Goal: Information Seeking & Learning: Learn about a topic

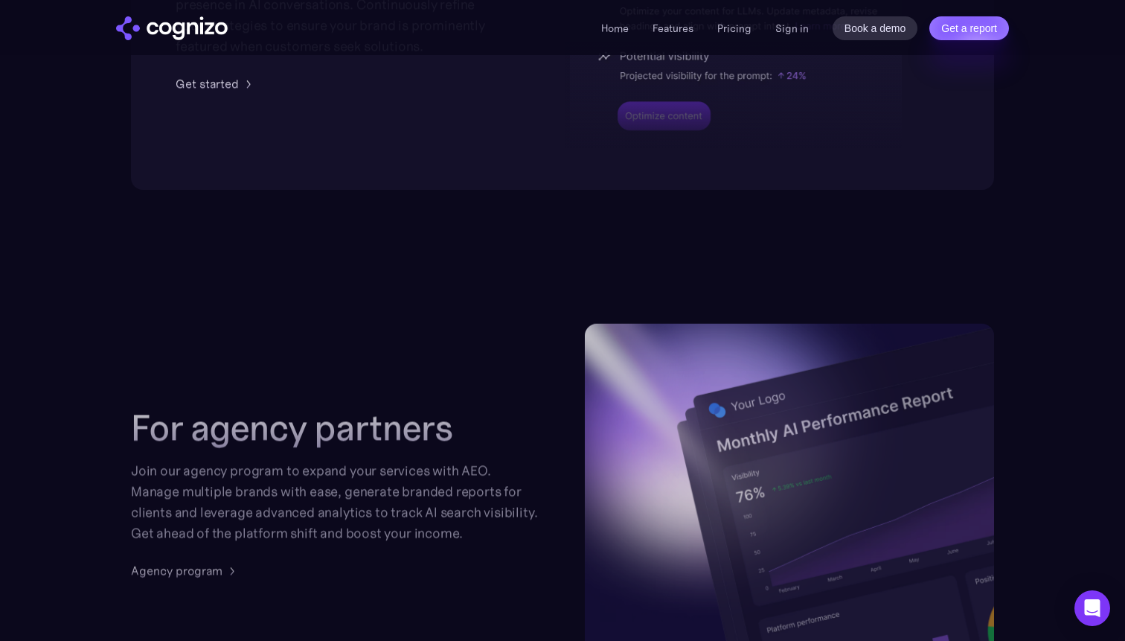
scroll to position [3401, 0]
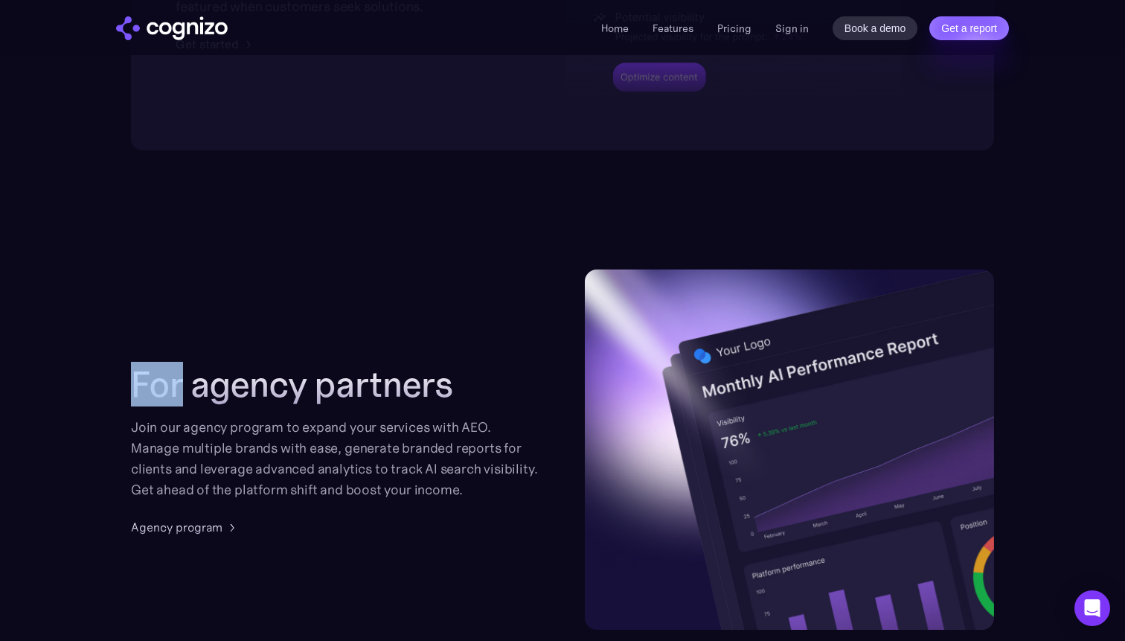
click at [304, 348] on div "For agency partners Join our agency program to expand your services with AEO. M…" at bounding box center [562, 449] width 863 height 360
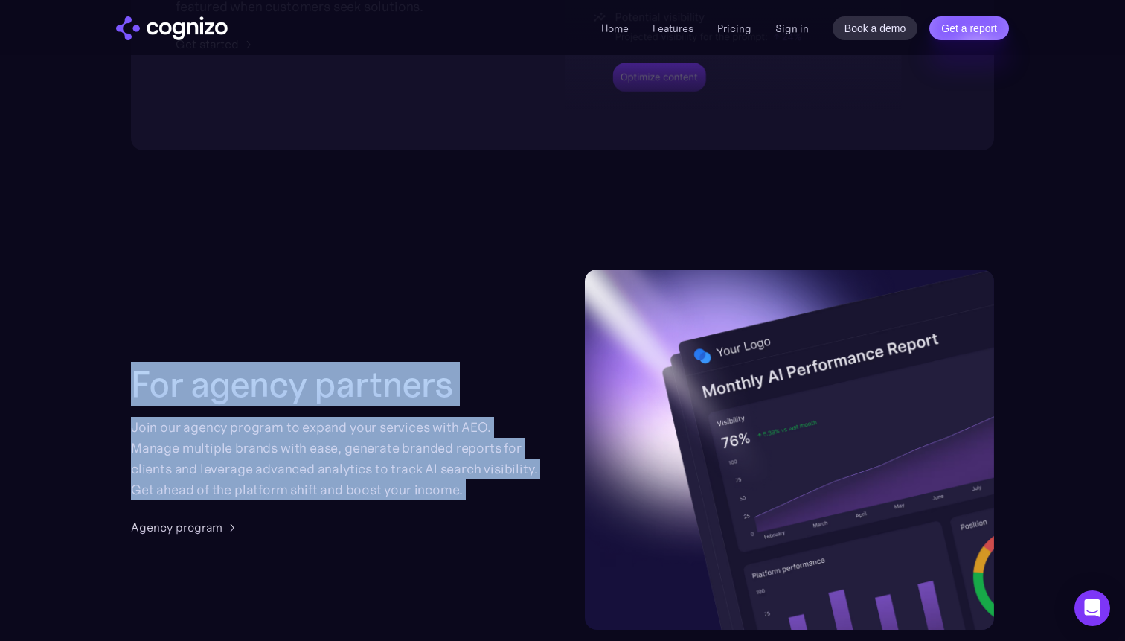
drag, startPoint x: 304, startPoint y: 348, endPoint x: 349, endPoint y: 543, distance: 200.9
click at [349, 543] on div "For agency partners Join our agency program to expand your services with AEO. M…" at bounding box center [562, 449] width 863 height 360
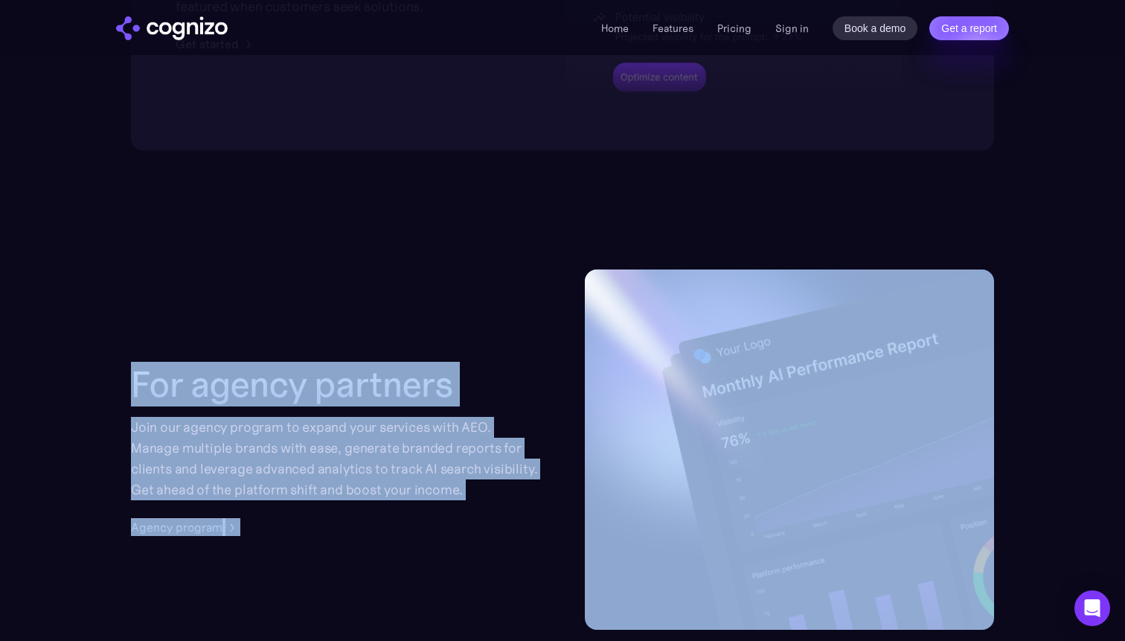
click at [349, 543] on div "For agency partners Join our agency program to expand your services with AEO. M…" at bounding box center [562, 449] width 863 height 360
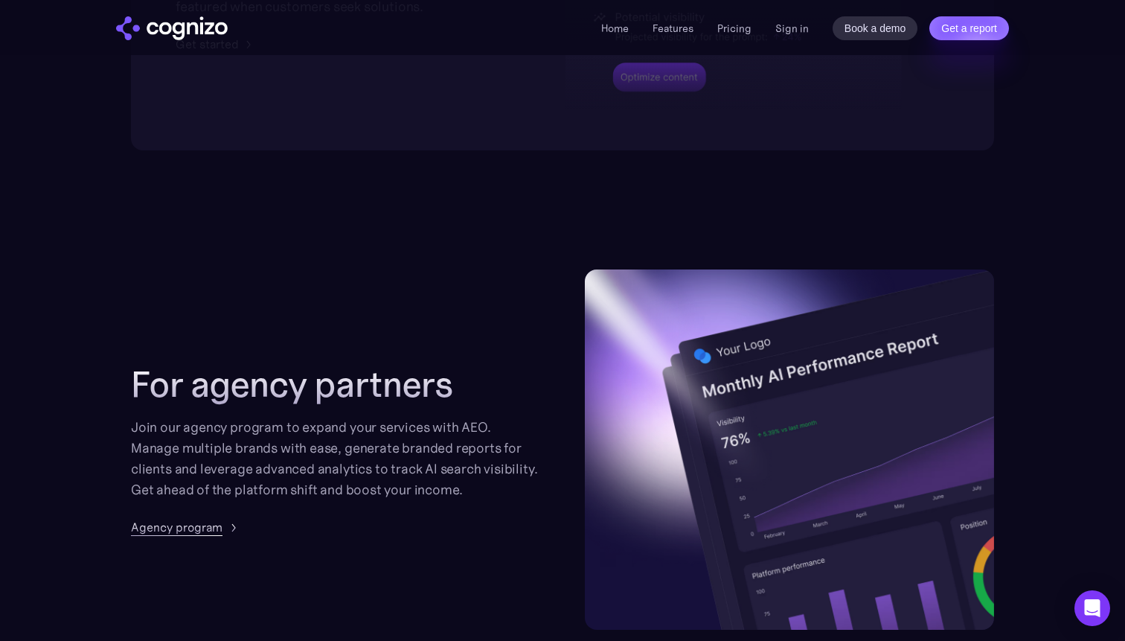
click at [208, 531] on div "Agency program" at bounding box center [177, 527] width 92 height 18
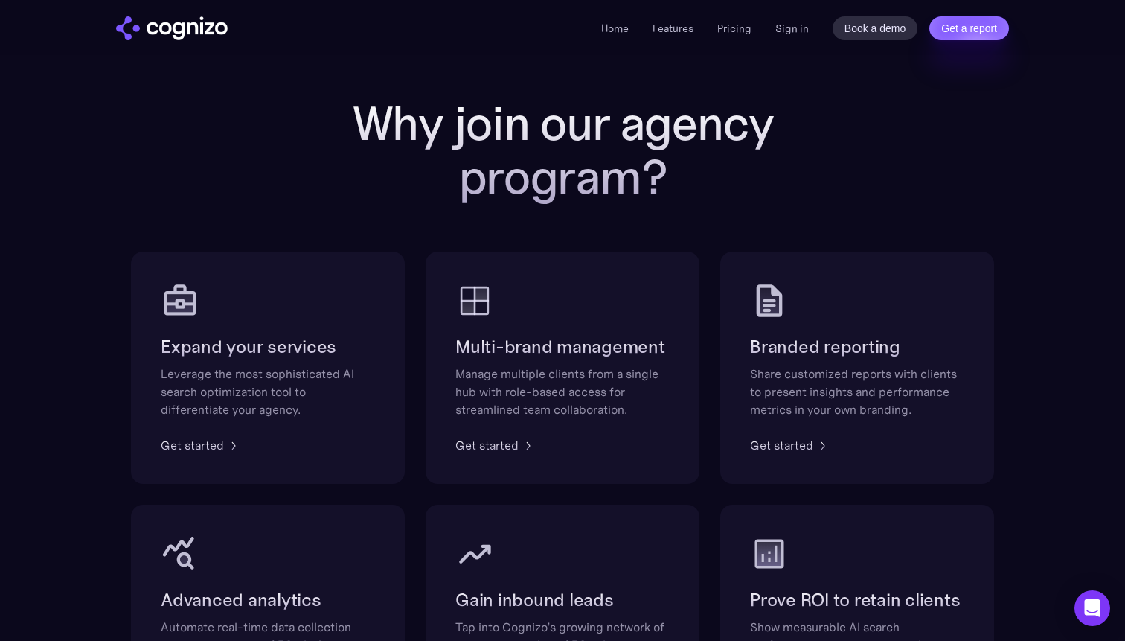
scroll to position [755, 0]
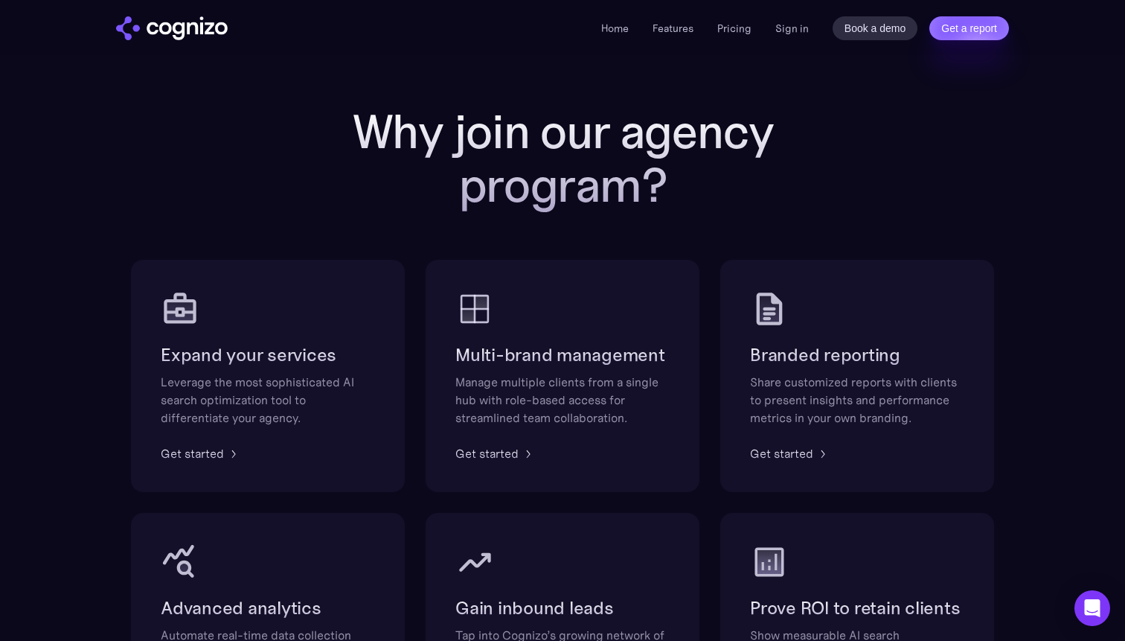
click at [399, 122] on h2 "Why join our agency program?" at bounding box center [562, 158] width 595 height 107
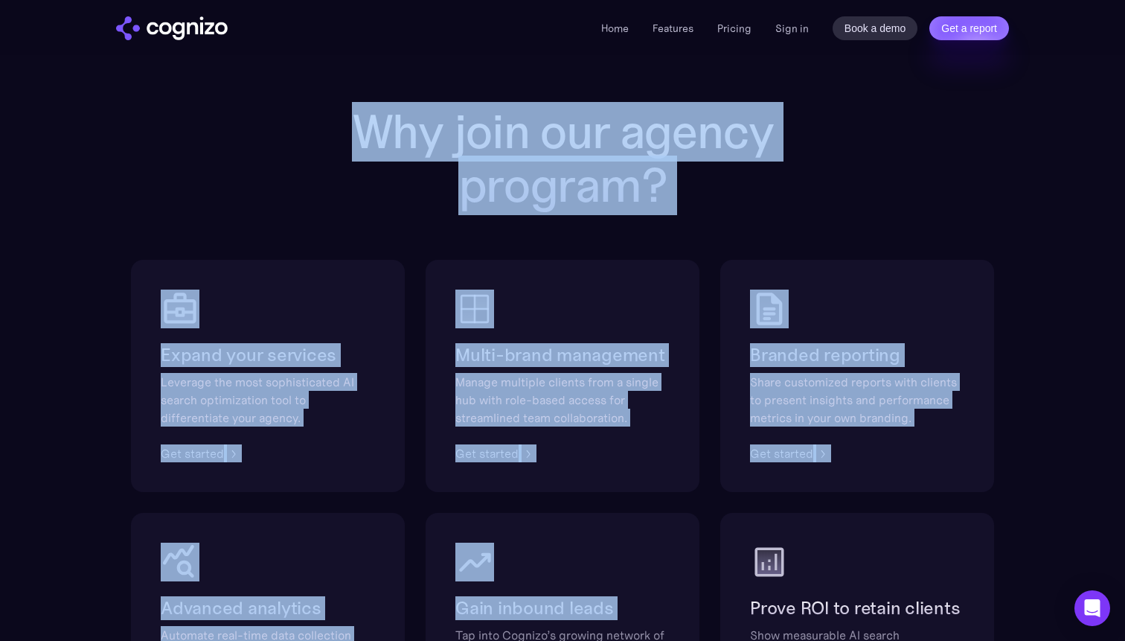
drag, startPoint x: 399, startPoint y: 122, endPoint x: 746, endPoint y: 640, distance: 623.3
click at [739, 640] on div "Why join our agency program? Expand your services Leverage the most sophisticat…" at bounding box center [562, 425] width 863 height 640
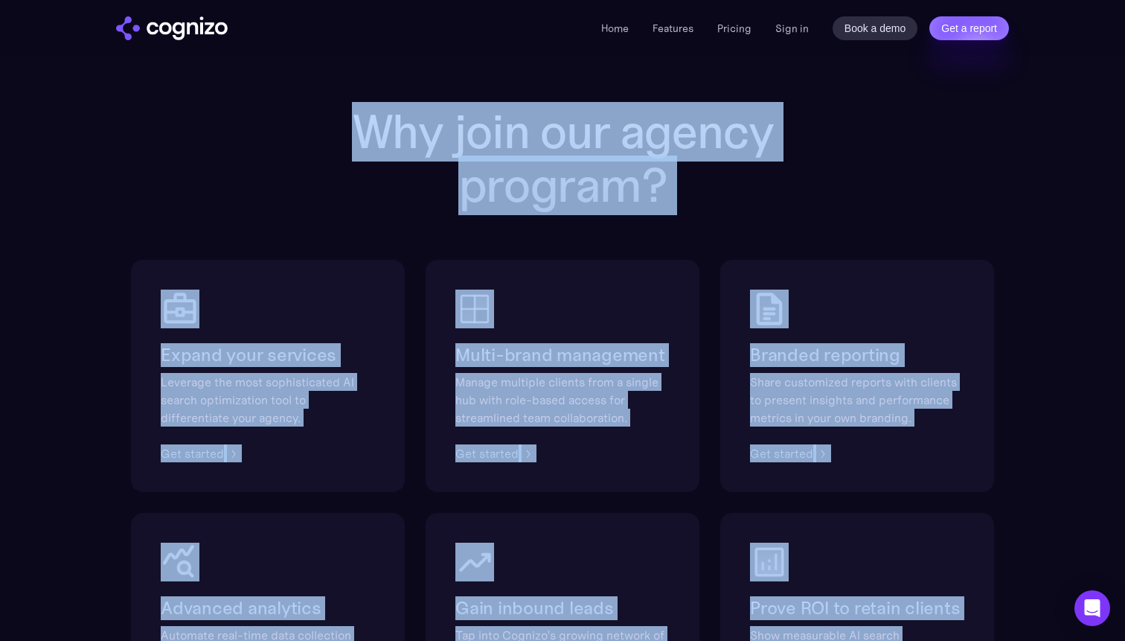
click at [912, 413] on div "Share customized reports with clients to present insights and performance metri…" at bounding box center [857, 400] width 214 height 54
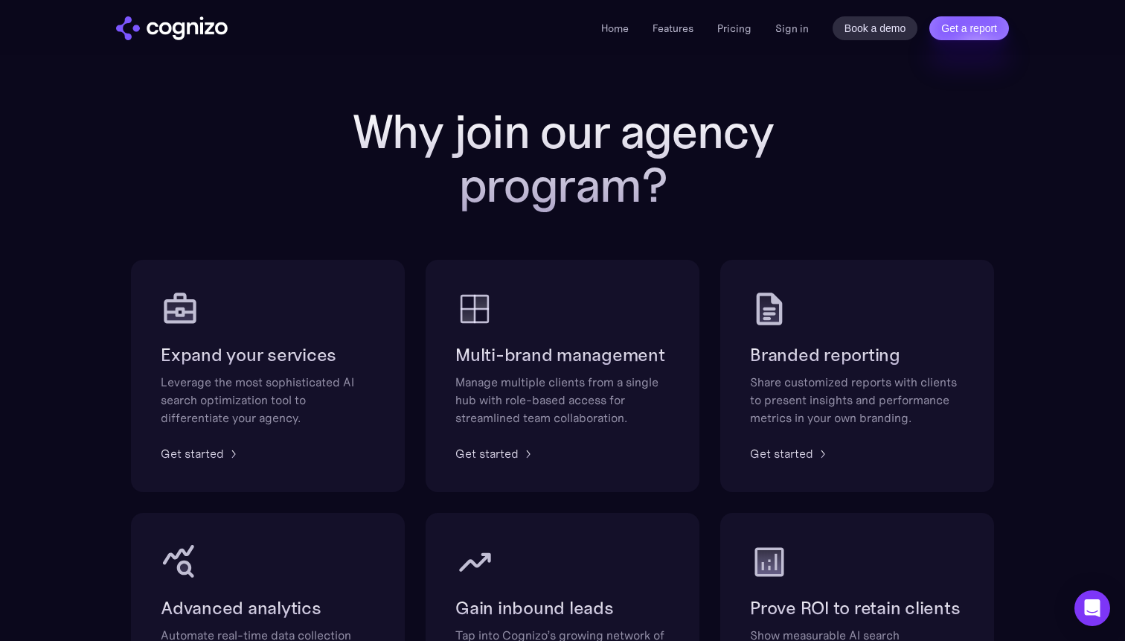
click at [912, 413] on div "Share customized reports with clients to present insights and performance metri…" at bounding box center [857, 400] width 214 height 54
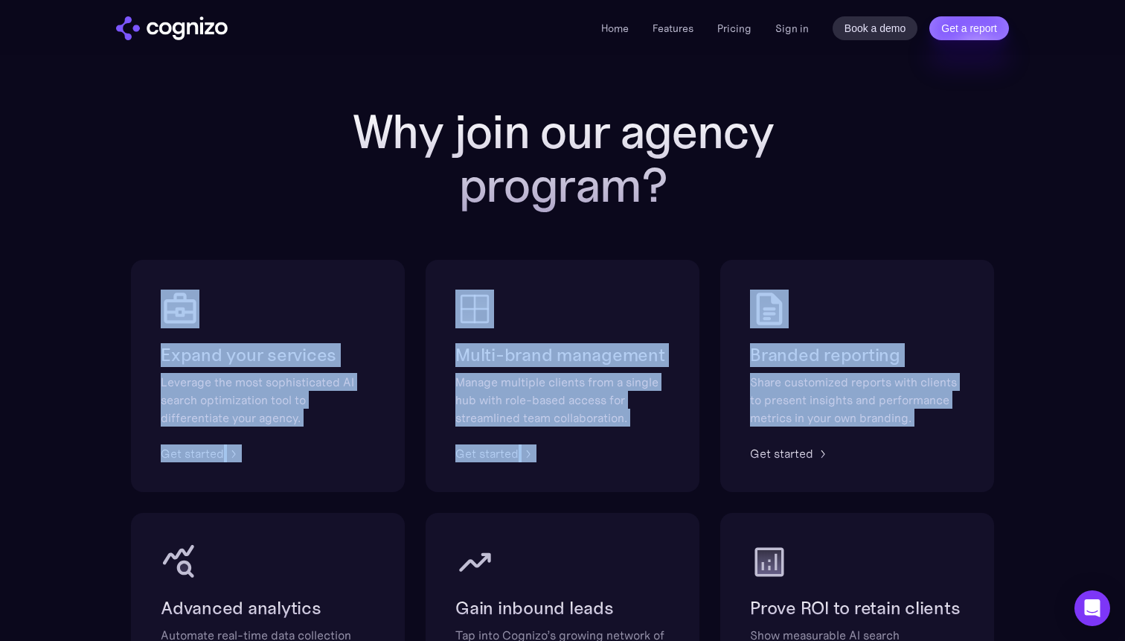
drag, startPoint x: 912, startPoint y: 413, endPoint x: 137, endPoint y: 276, distance: 786.6
click at [137, 277] on div "Expand your services Leverage the most sophisticated AI search optimization too…" at bounding box center [562, 502] width 863 height 485
click at [263, 136] on div "Why join our agency program? Expand your services Leverage the most sophisticat…" at bounding box center [562, 425] width 863 height 640
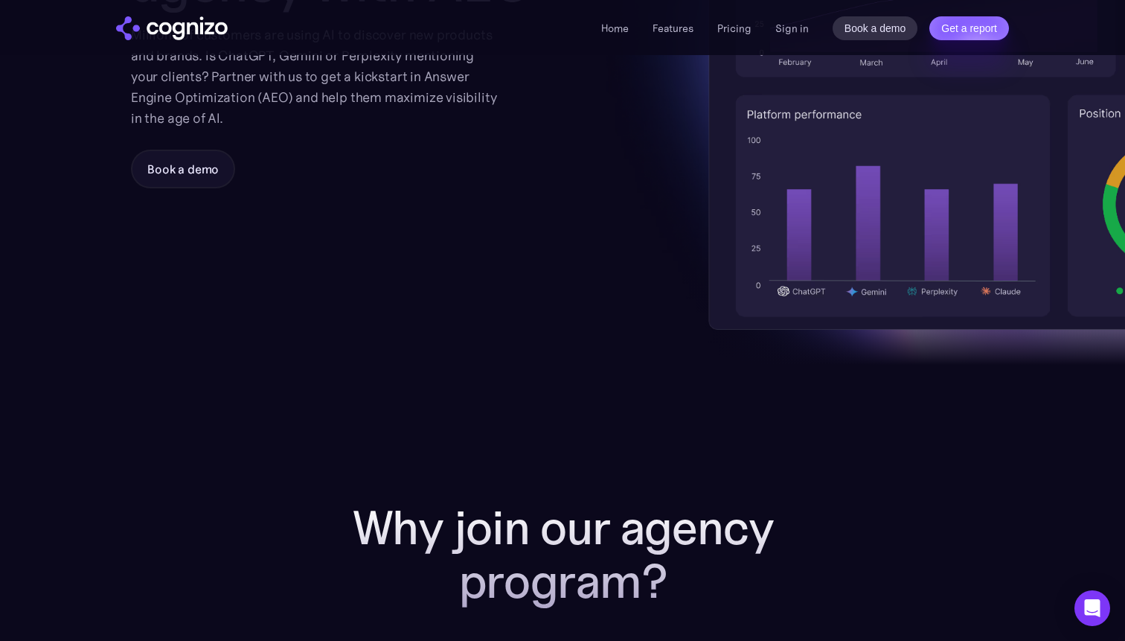
scroll to position [0, 0]
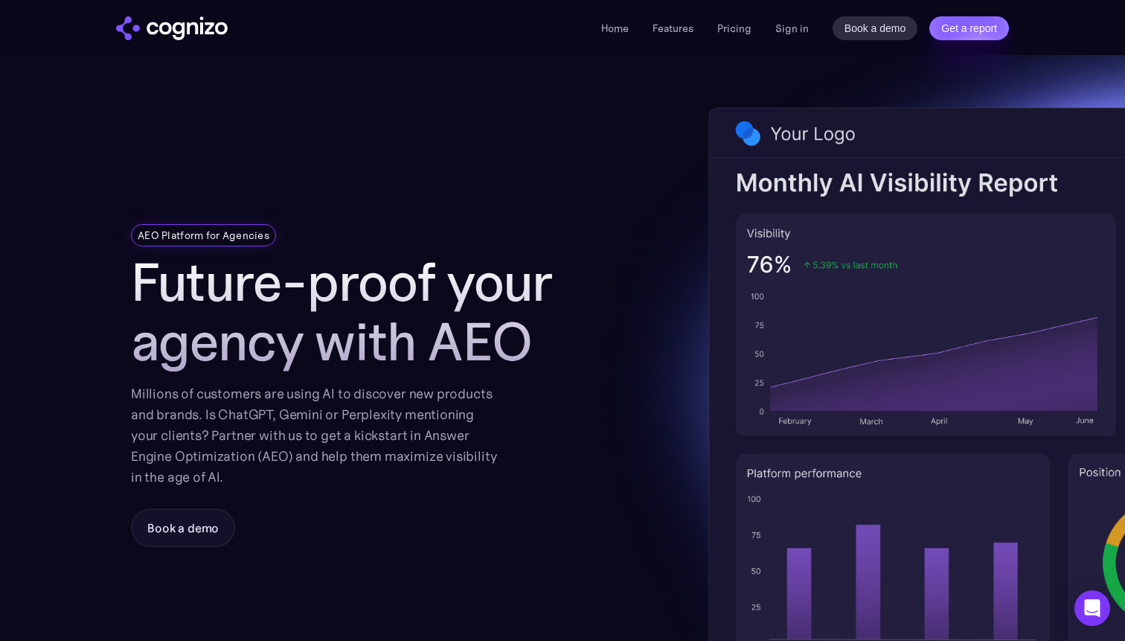
click at [208, 27] on img "home" at bounding box center [172, 28] width 112 height 24
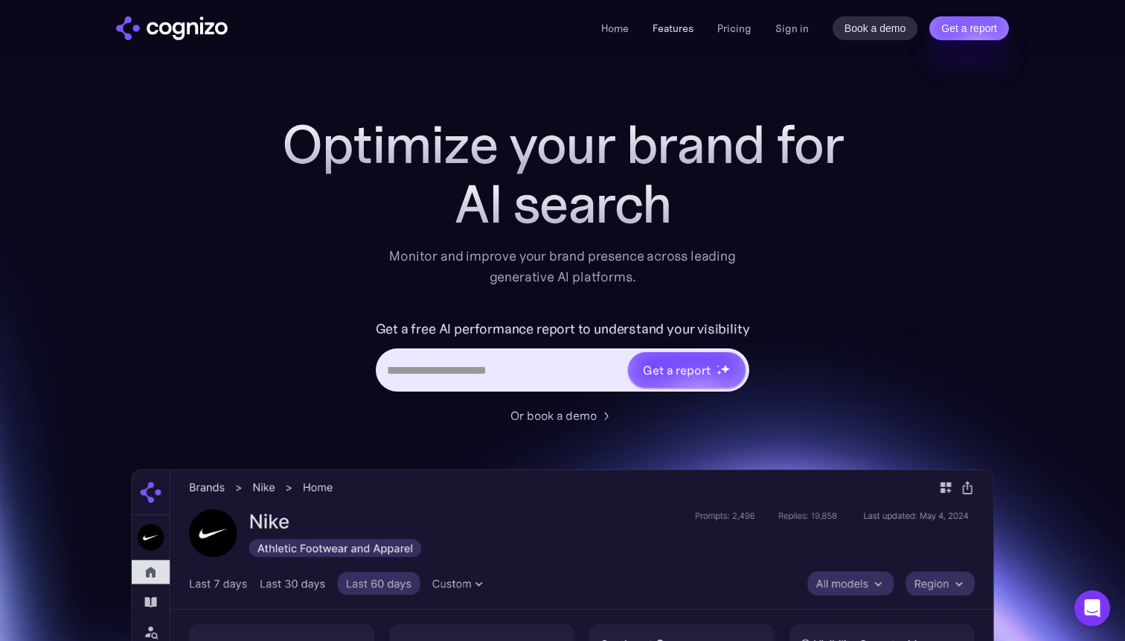
click at [679, 30] on link "Features" at bounding box center [673, 28] width 41 height 13
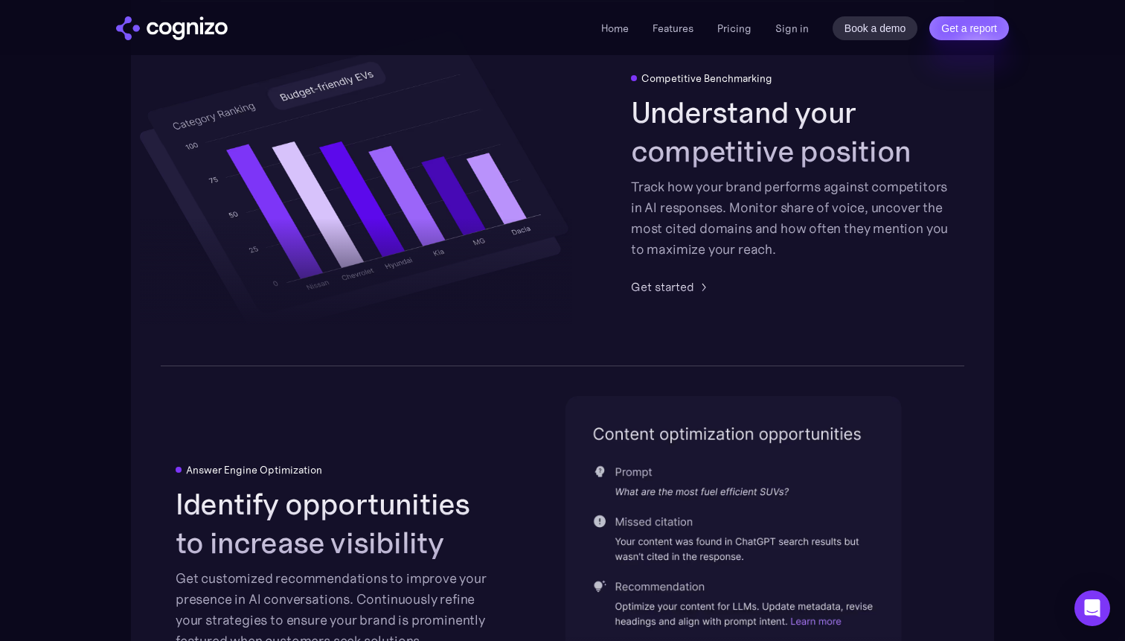
scroll to position [3030, 0]
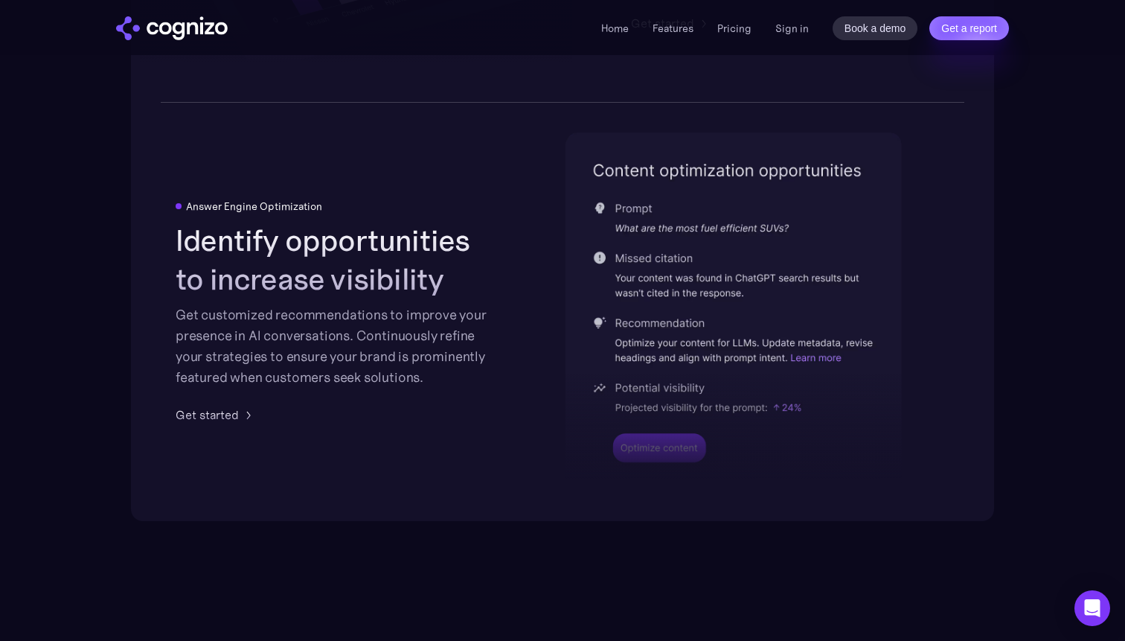
click at [368, 240] on h2 "Identify opportunities to increase visibility" at bounding box center [335, 259] width 318 height 77
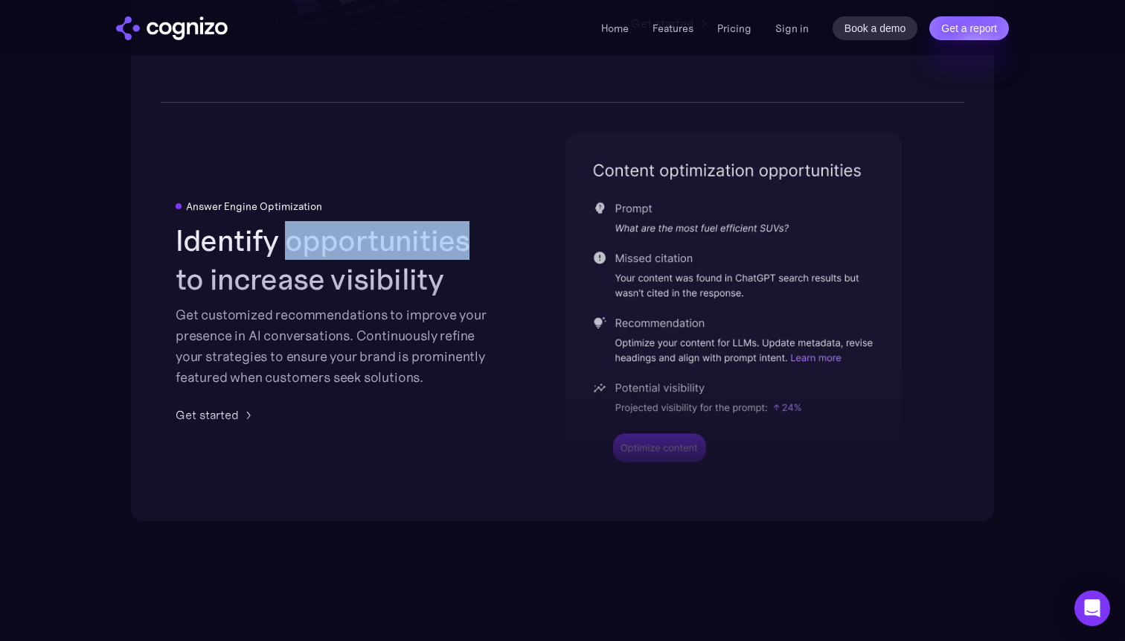
click at [368, 240] on h2 "Identify opportunities to increase visibility" at bounding box center [335, 259] width 318 height 77
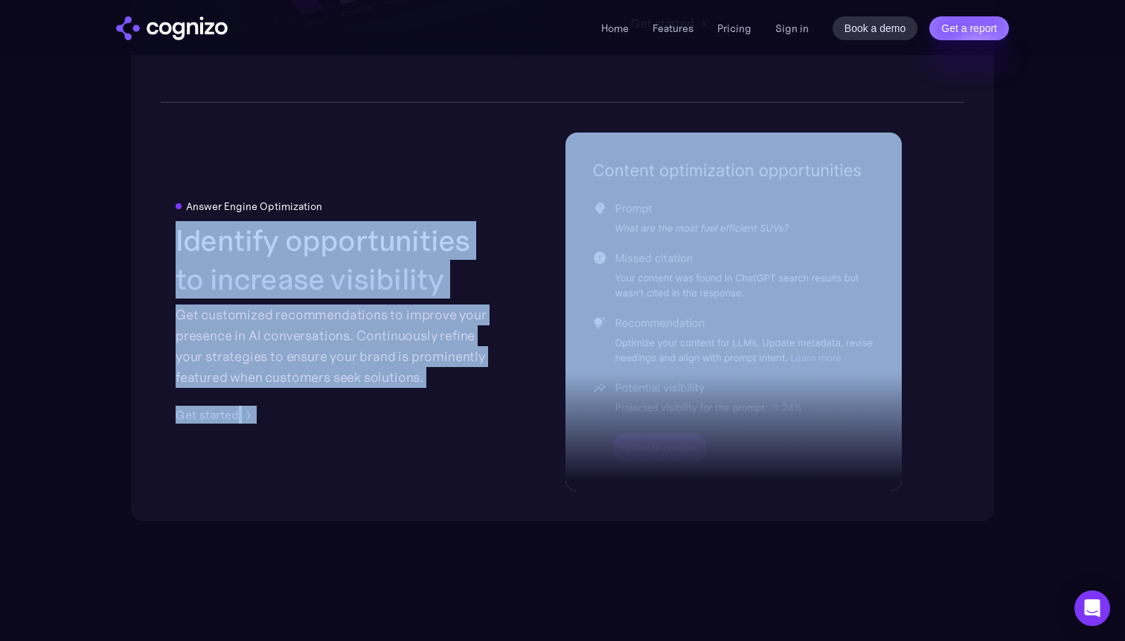
drag, startPoint x: 368, startPoint y: 240, endPoint x: 814, endPoint y: 481, distance: 506.8
click at [813, 481] on div "Answer Engine Optimization Identify opportunities to increase visibility Get cu…" at bounding box center [562, 311] width 863 height 417
click at [814, 481] on div at bounding box center [734, 381] width 336 height 219
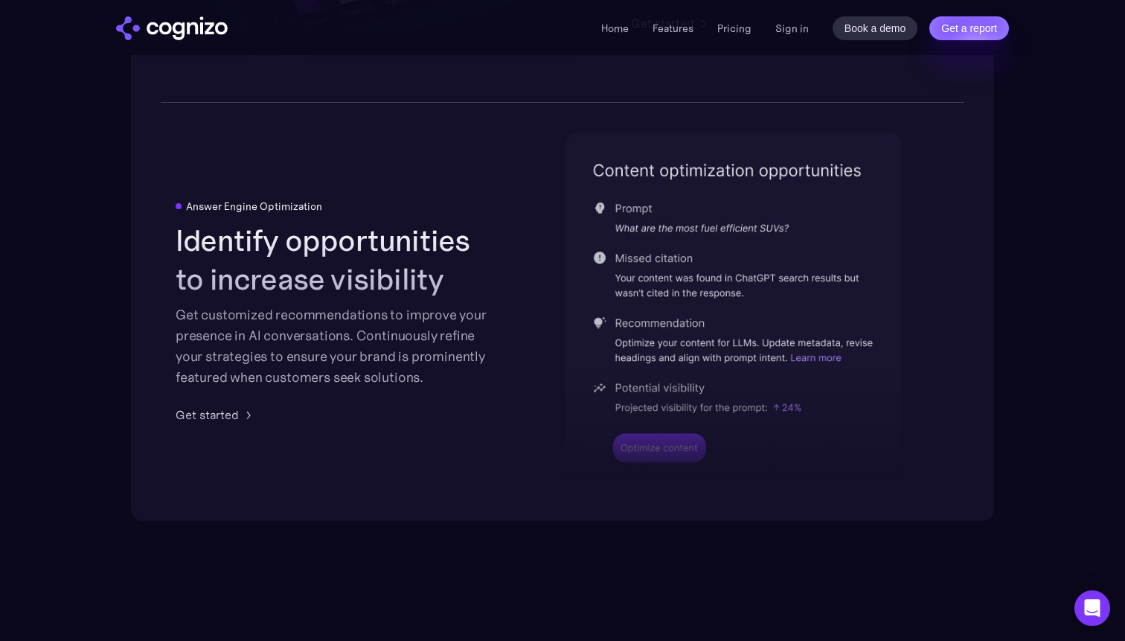
click at [814, 481] on div at bounding box center [734, 381] width 336 height 219
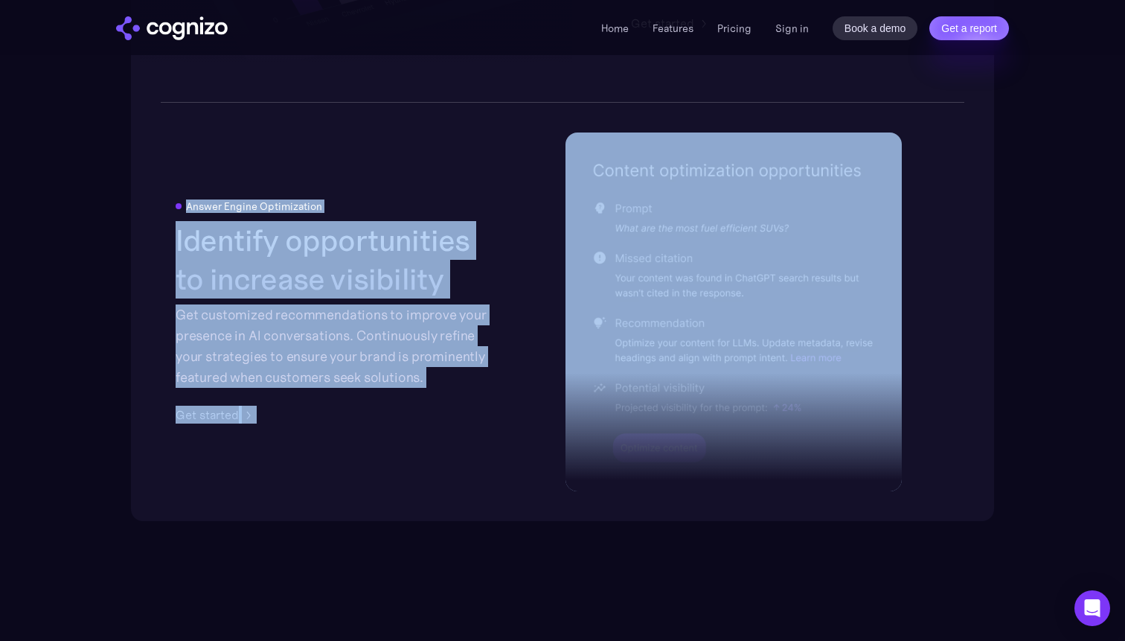
drag, startPoint x: 814, startPoint y: 481, endPoint x: 184, endPoint y: 112, distance: 730.4
click at [186, 112] on div "Answer Engine Optimization Identify opportunities to increase visibility Get cu…" at bounding box center [562, 311] width 863 height 417
click at [184, 112] on div "Answer Engine Optimization Identify opportunities to increase visibility Get cu…" at bounding box center [562, 311] width 863 height 417
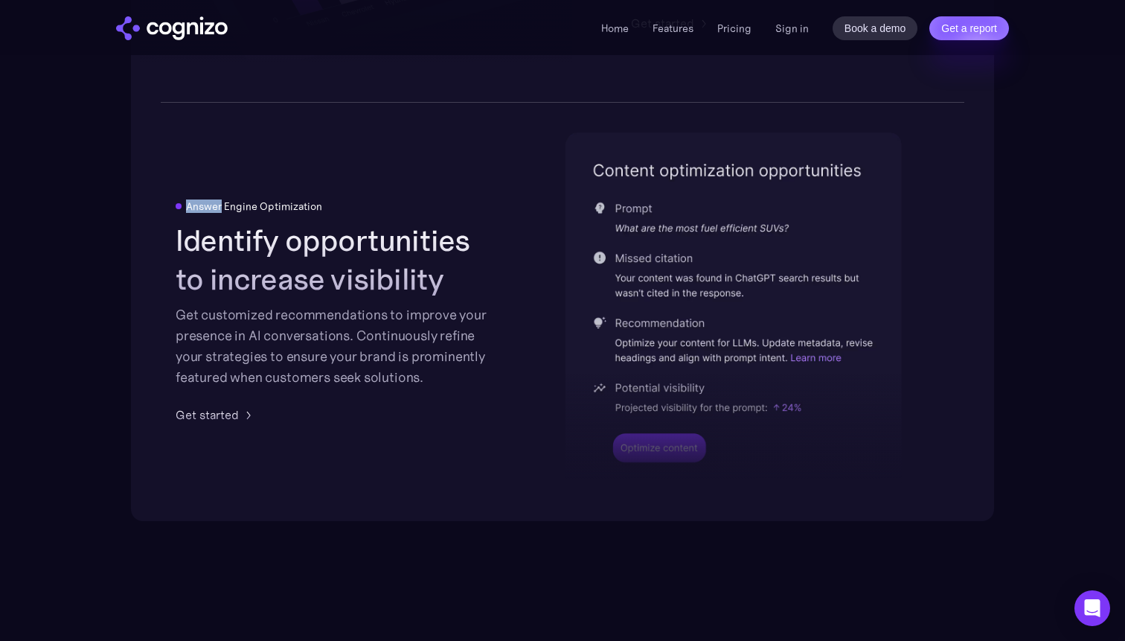
click at [184, 112] on div "Answer Engine Optimization Identify opportunities to increase visibility Get cu…" at bounding box center [562, 311] width 863 height 417
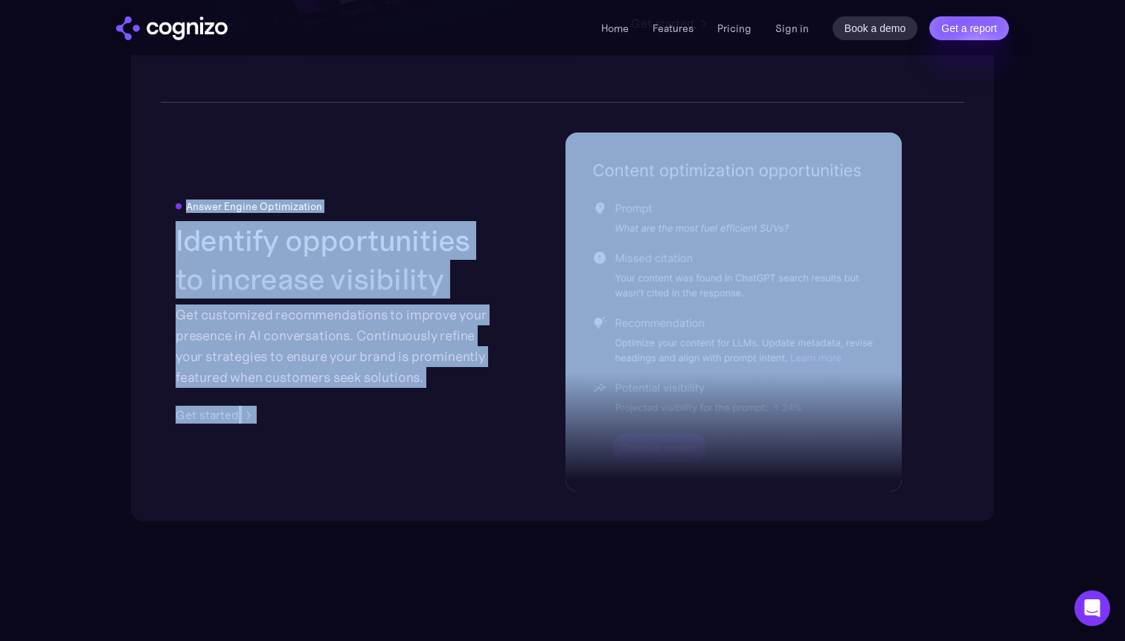
drag, startPoint x: 184, startPoint y: 112, endPoint x: 843, endPoint y: 518, distance: 774.0
click at [886, 521] on body "**********" at bounding box center [562, 277] width 1125 height 6615
click at [843, 518] on div "Answer Engine Optimization Identify opportunities to increase visibility Get cu…" at bounding box center [562, 311] width 863 height 417
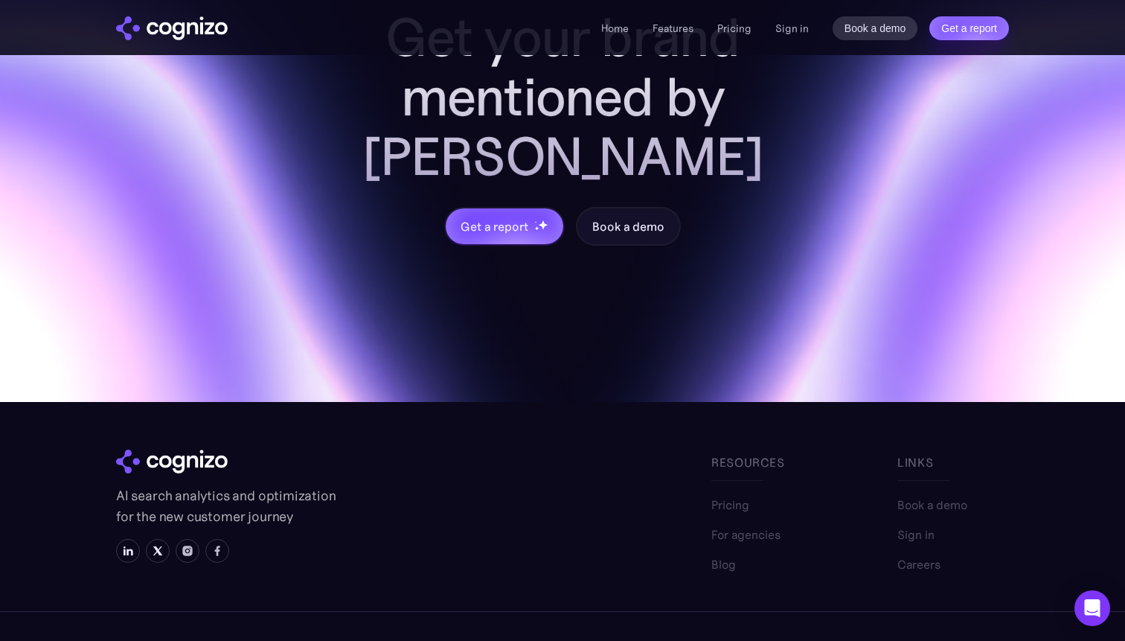
scroll to position [5915, 0]
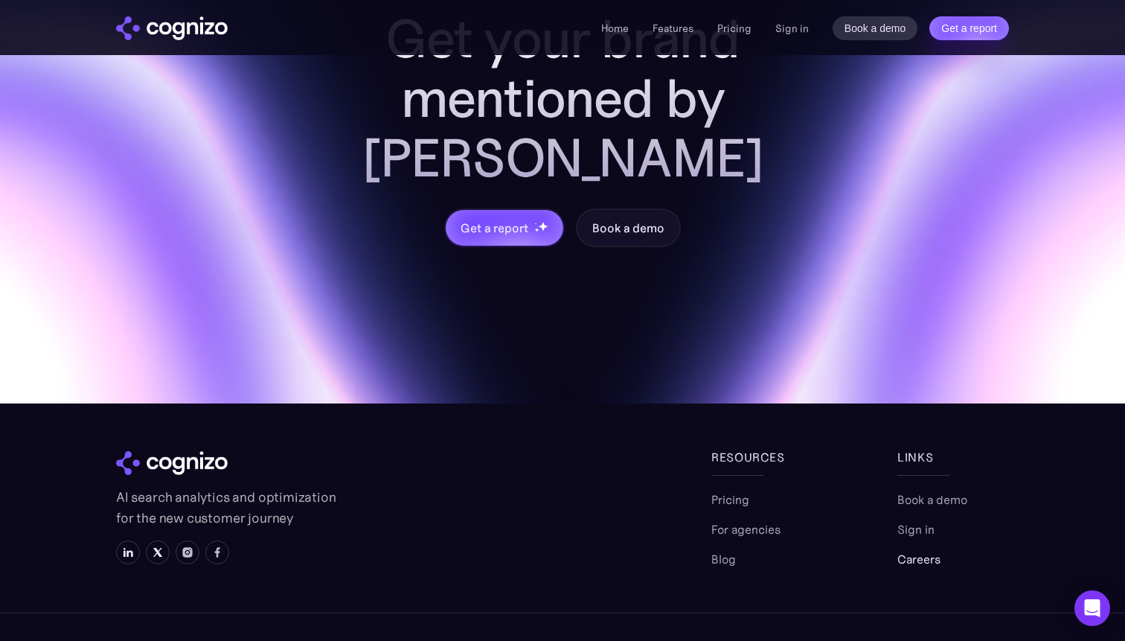
click at [922, 550] on link "Careers" at bounding box center [918, 559] width 43 height 18
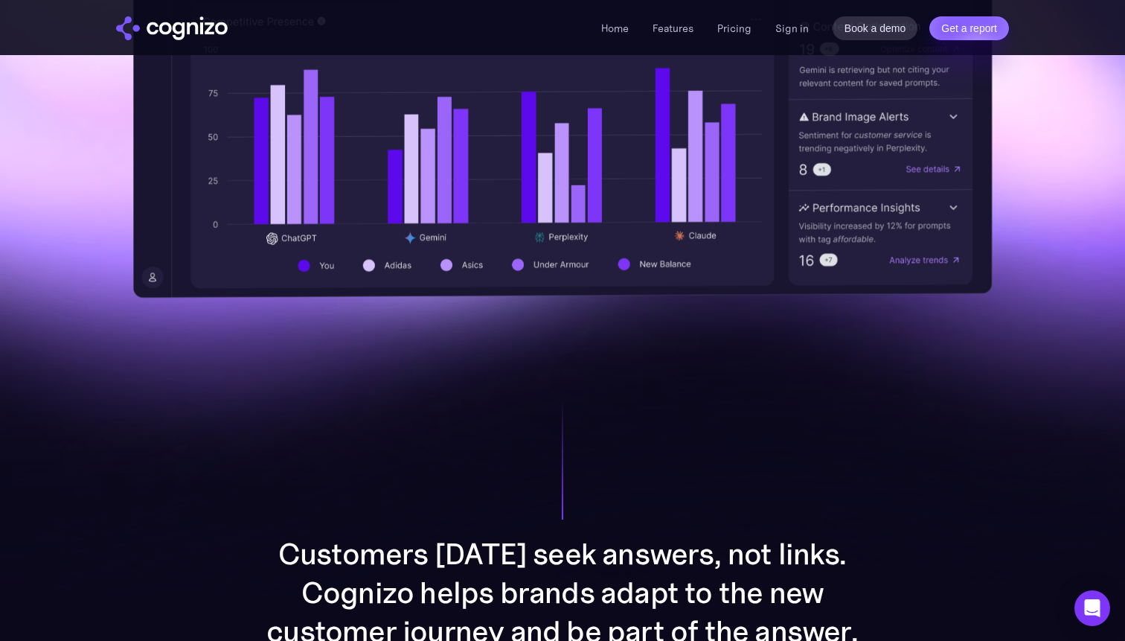
scroll to position [0, 0]
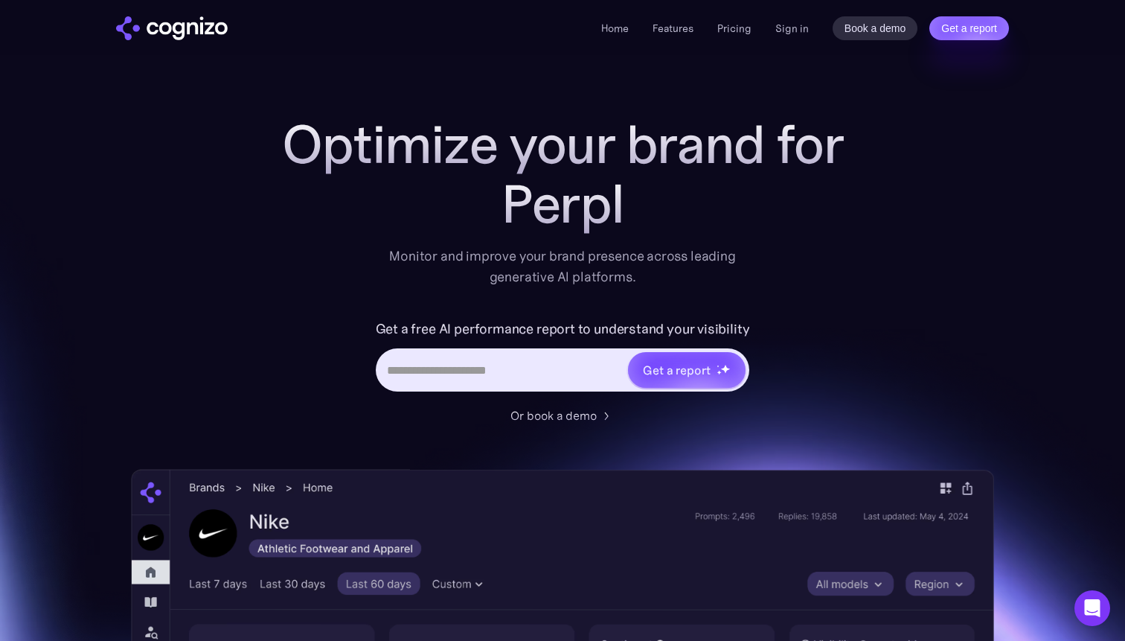
click at [893, 289] on div "Optimize your brand for Perpl Monitor and improve your brand presence across le…" at bounding box center [562, 604] width 863 height 978
click at [792, 25] on link "Sign in" at bounding box center [791, 28] width 33 height 18
